Goal: Task Accomplishment & Management: Use online tool/utility

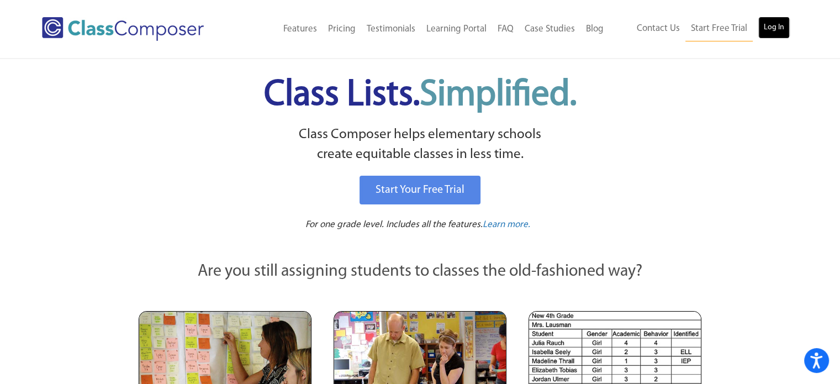
click at [781, 28] on link "Log In" at bounding box center [774, 28] width 31 height 22
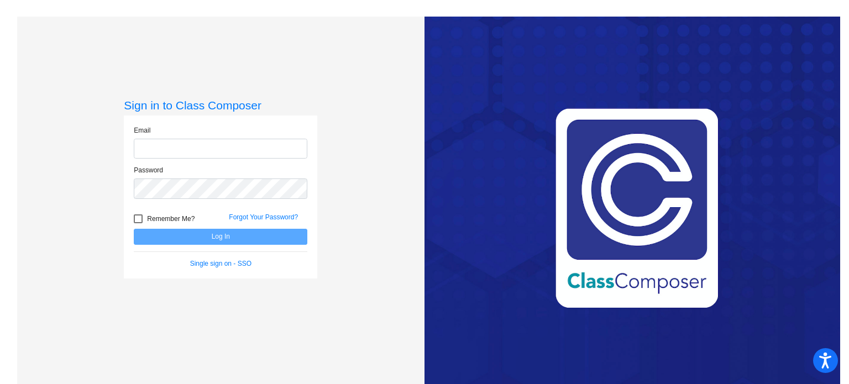
type input "nzitur@stpeterschools.org"
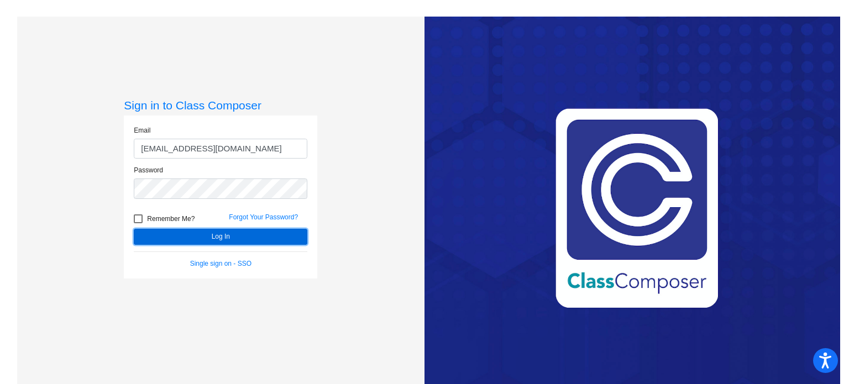
click at [244, 236] on button "Log In" at bounding box center [220, 237] width 173 height 16
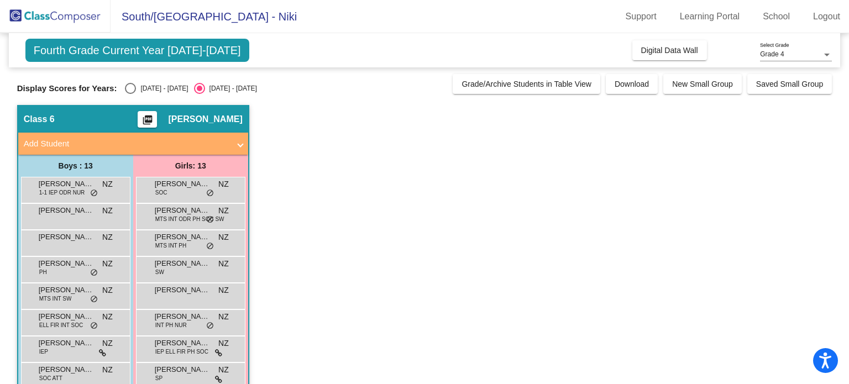
click at [135, 81] on div "Display Scores for Years: 2024 - 2025 2025 - 2026 Grade/Archive Students in Tab…" at bounding box center [424, 84] width 815 height 20
click at [133, 88] on div "Select an option" at bounding box center [130, 88] width 11 height 11
click at [130, 94] on input "2024 - 2025" at bounding box center [130, 94] width 1 height 1
radio input "true"
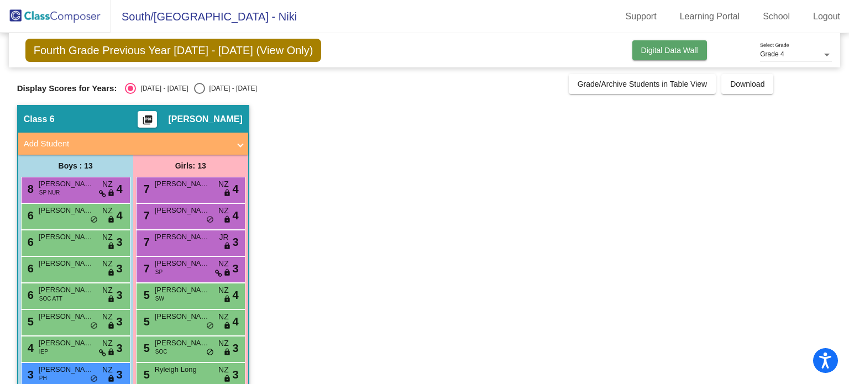
click at [648, 55] on button "Digital Data Wall" at bounding box center [669, 50] width 75 height 20
